Goal: Navigation & Orientation: Find specific page/section

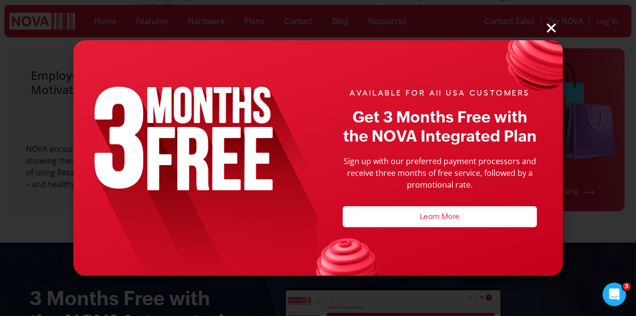
scroll to position [820, 0]
click at [551, 27] on icon "Close" at bounding box center [551, 28] width 13 height 13
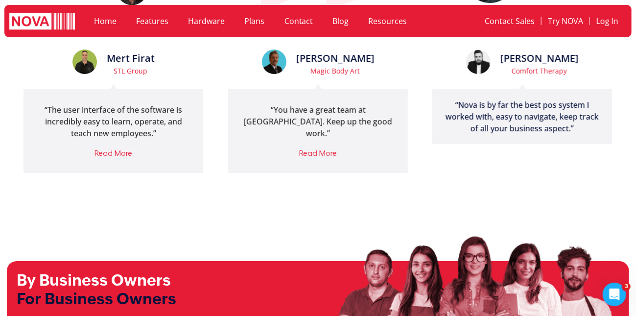
scroll to position [2942, 0]
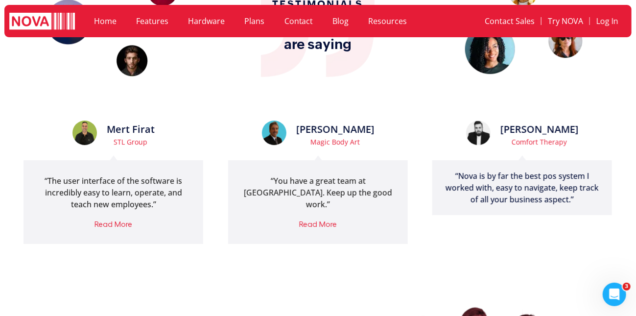
click at [162, 20] on link "Features" at bounding box center [153, 21] width 52 height 23
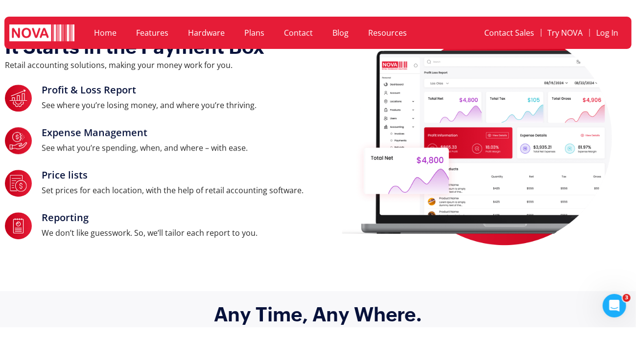
scroll to position [1122, 0]
